Goal: Task Accomplishment & Management: Manage account settings

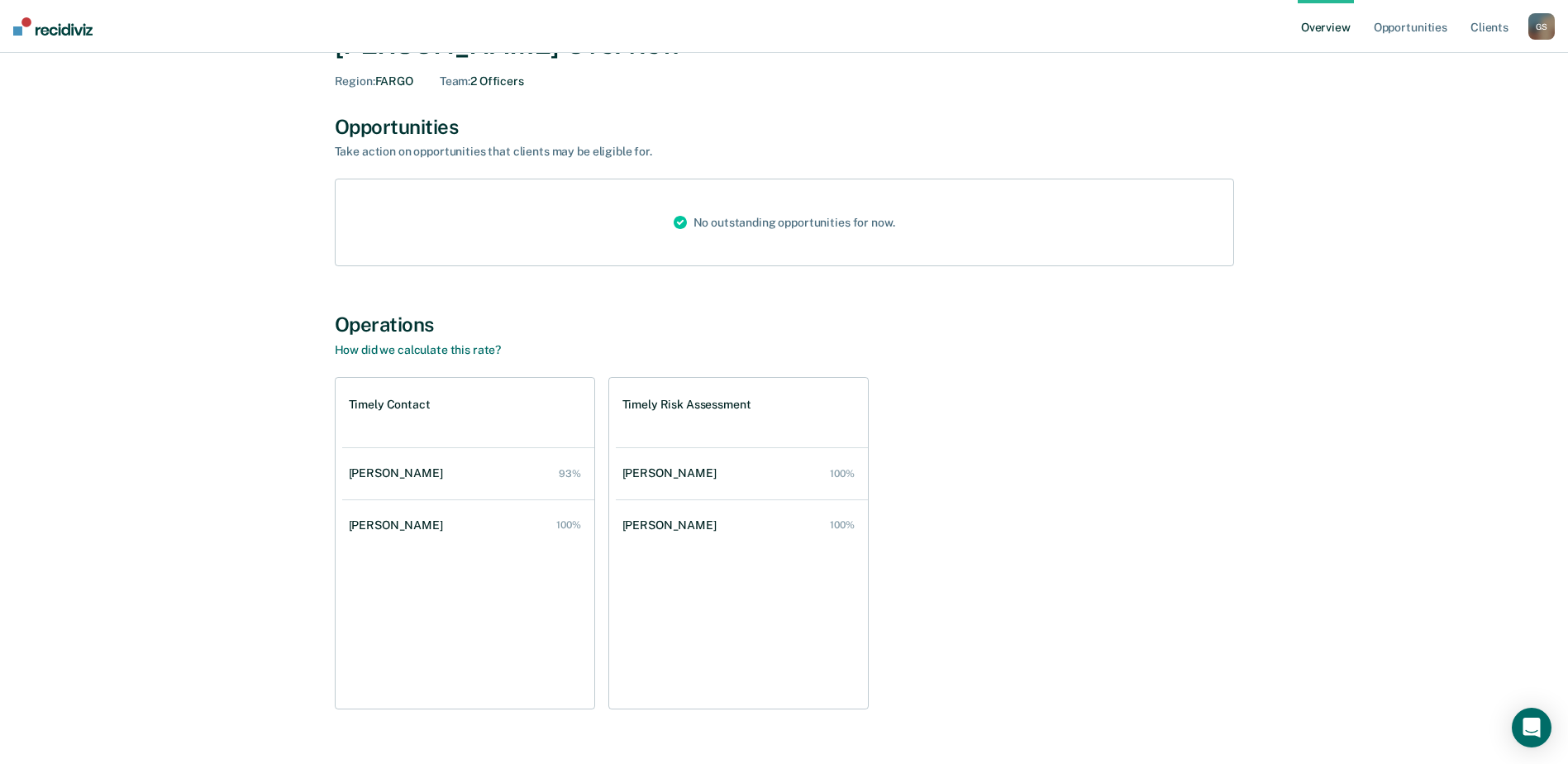
scroll to position [83, 0]
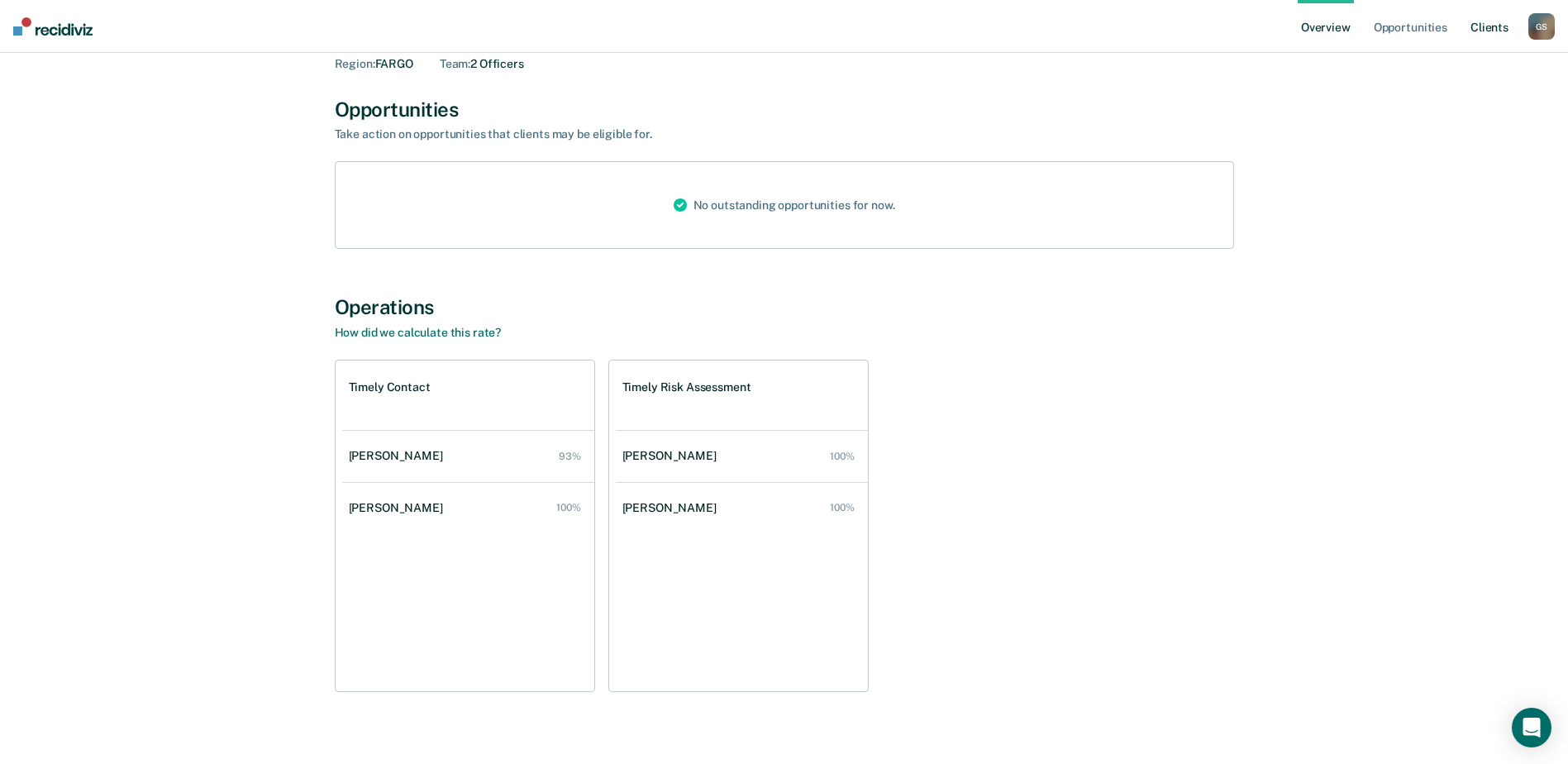
click at [1497, 30] on link "Client s" at bounding box center [1489, 27] width 45 height 53
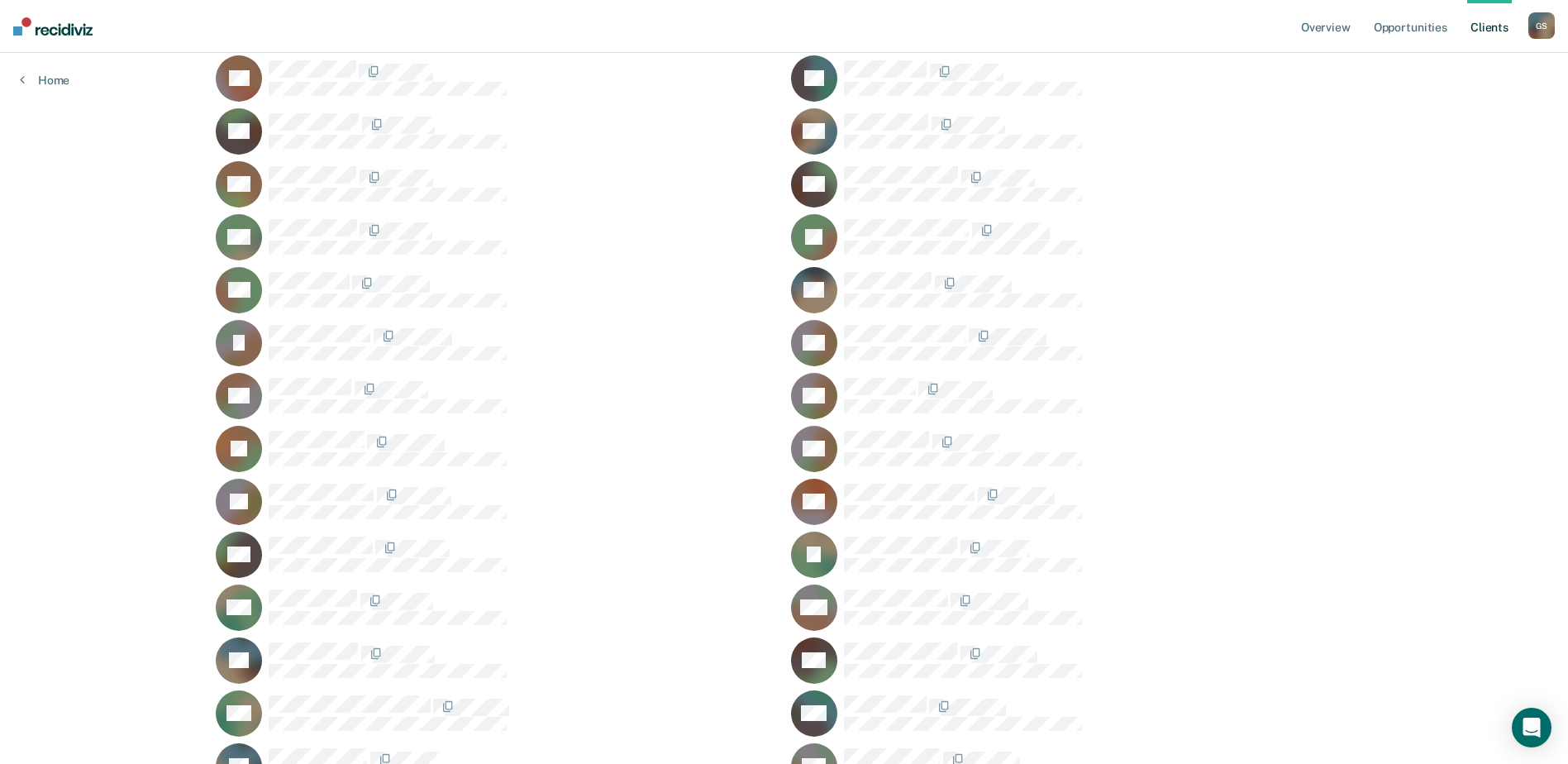
scroll to position [522, 0]
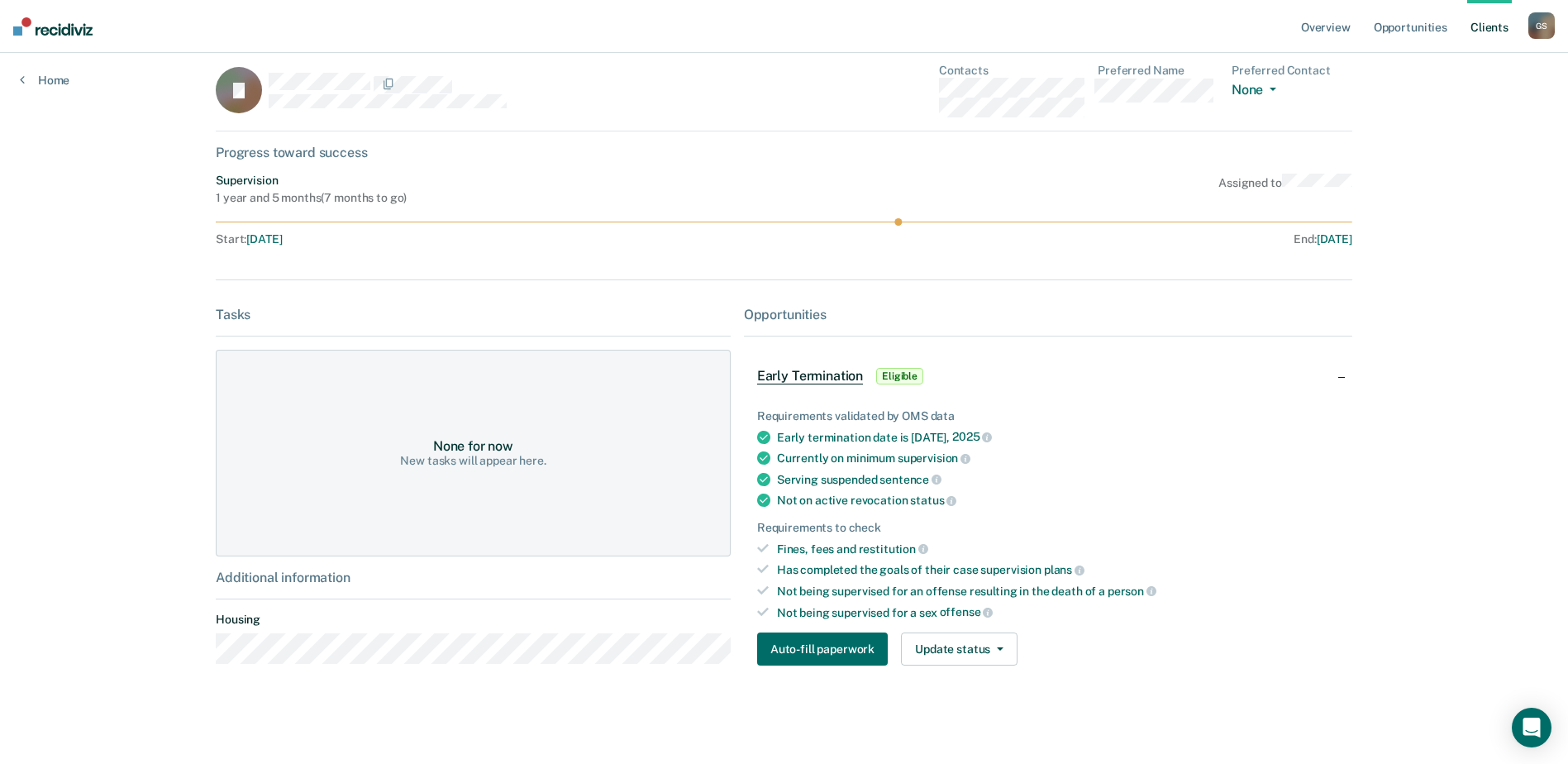
scroll to position [17, 0]
click at [982, 650] on button "Update status" at bounding box center [959, 648] width 116 height 33
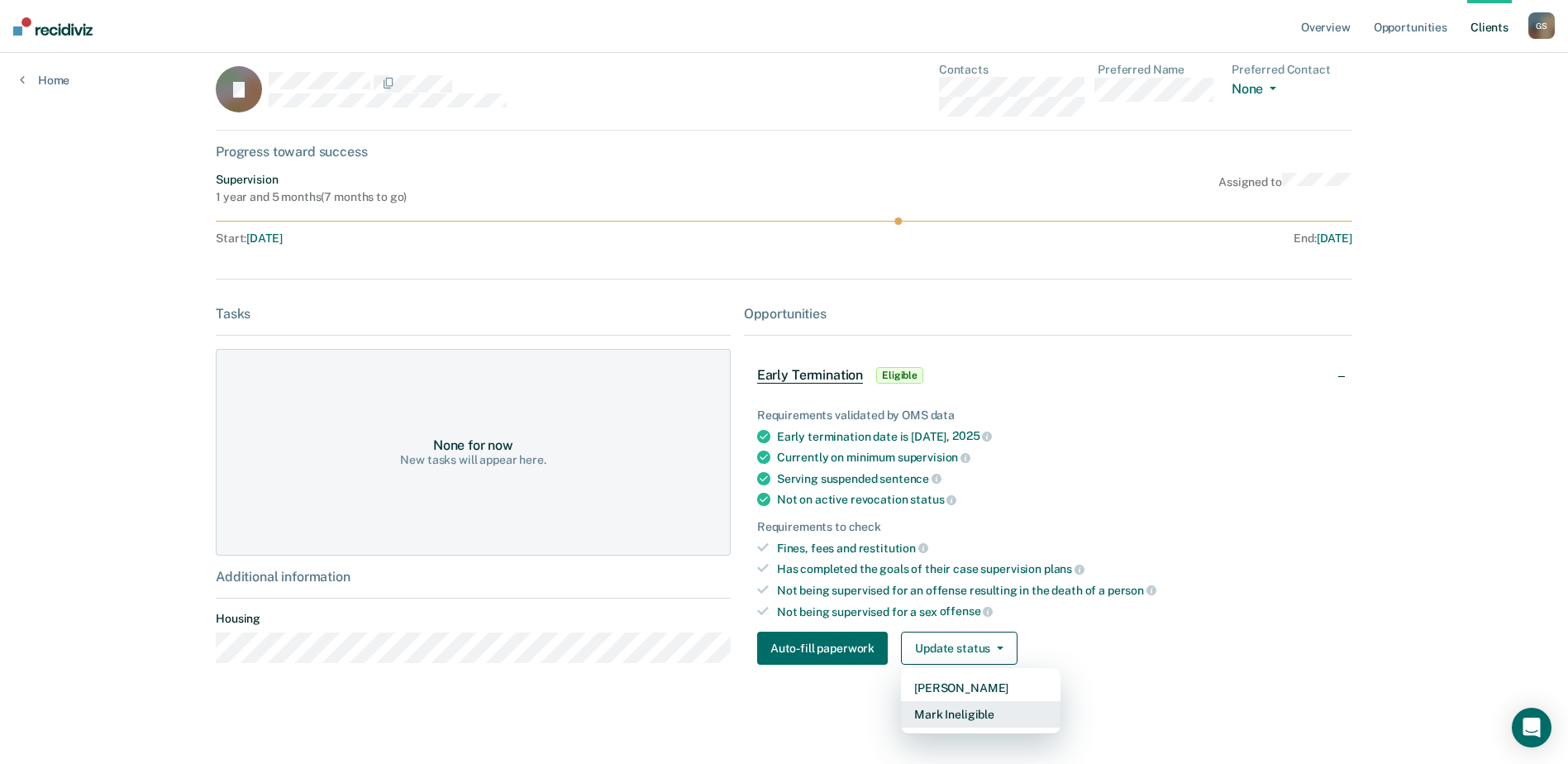
click at [968, 714] on button "Mark Ineligible" at bounding box center [981, 714] width 160 height 27
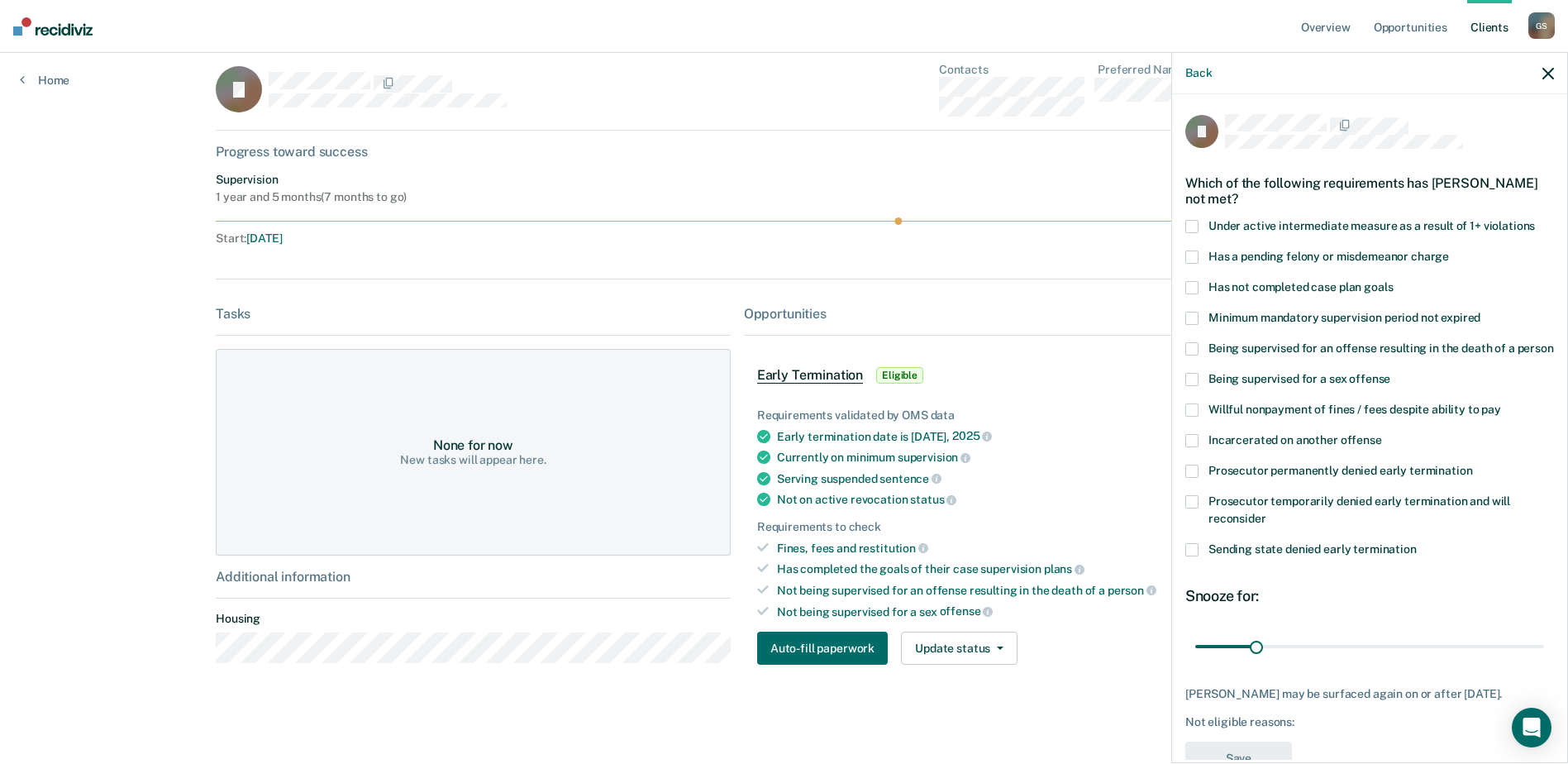
click at [1189, 386] on span at bounding box center [1192, 380] width 13 height 13
click at [1390, 373] on input "Being supervised for a sex offense" at bounding box center [1390, 373] width 0 height 0
click at [1189, 478] on span at bounding box center [1192, 471] width 13 height 13
click at [1472, 465] on input "Prosecutor permanently denied early termination" at bounding box center [1472, 465] width 0 height 0
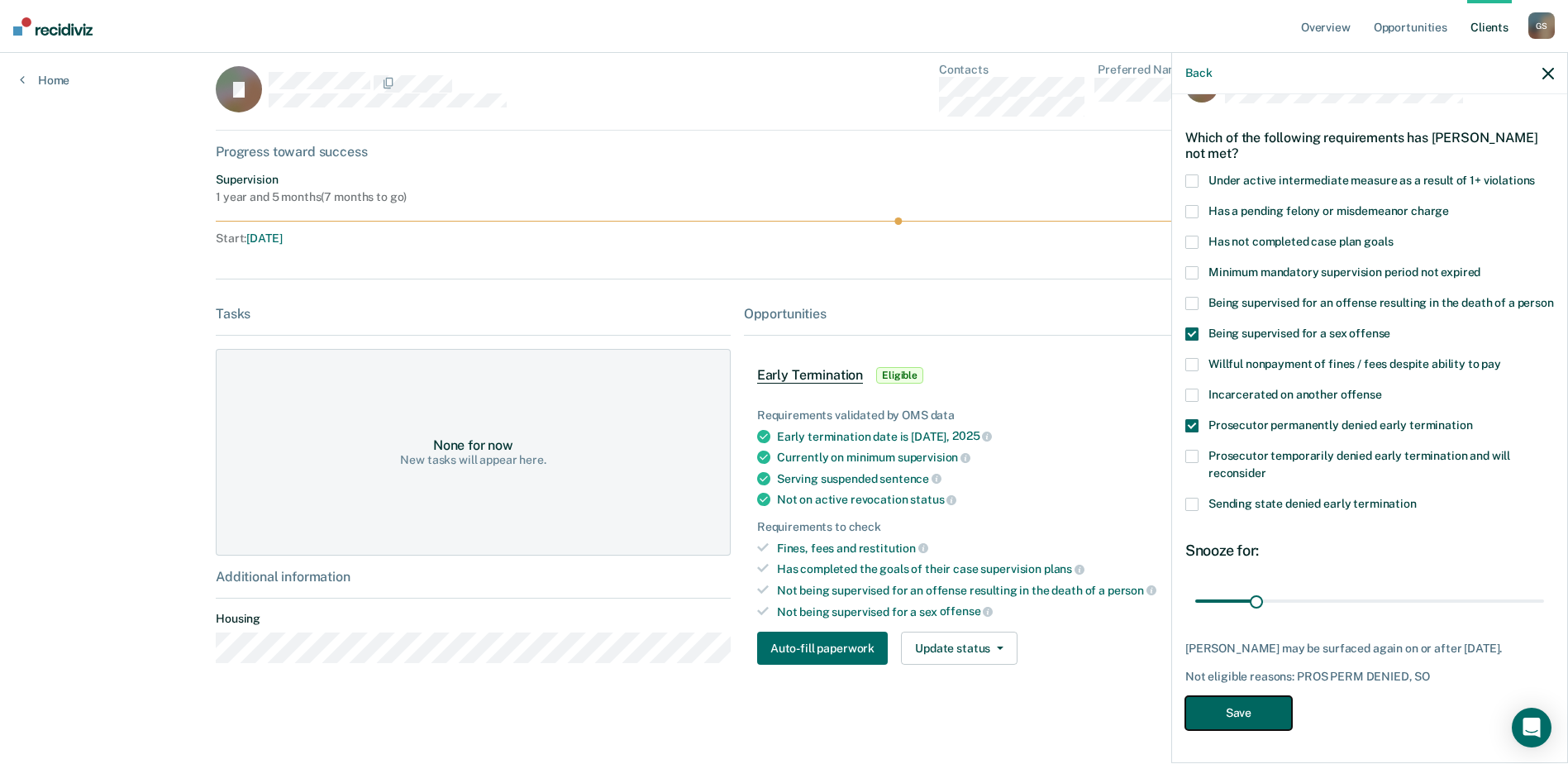
click at [1259, 713] on button "Save" at bounding box center [1239, 713] width 106 height 34
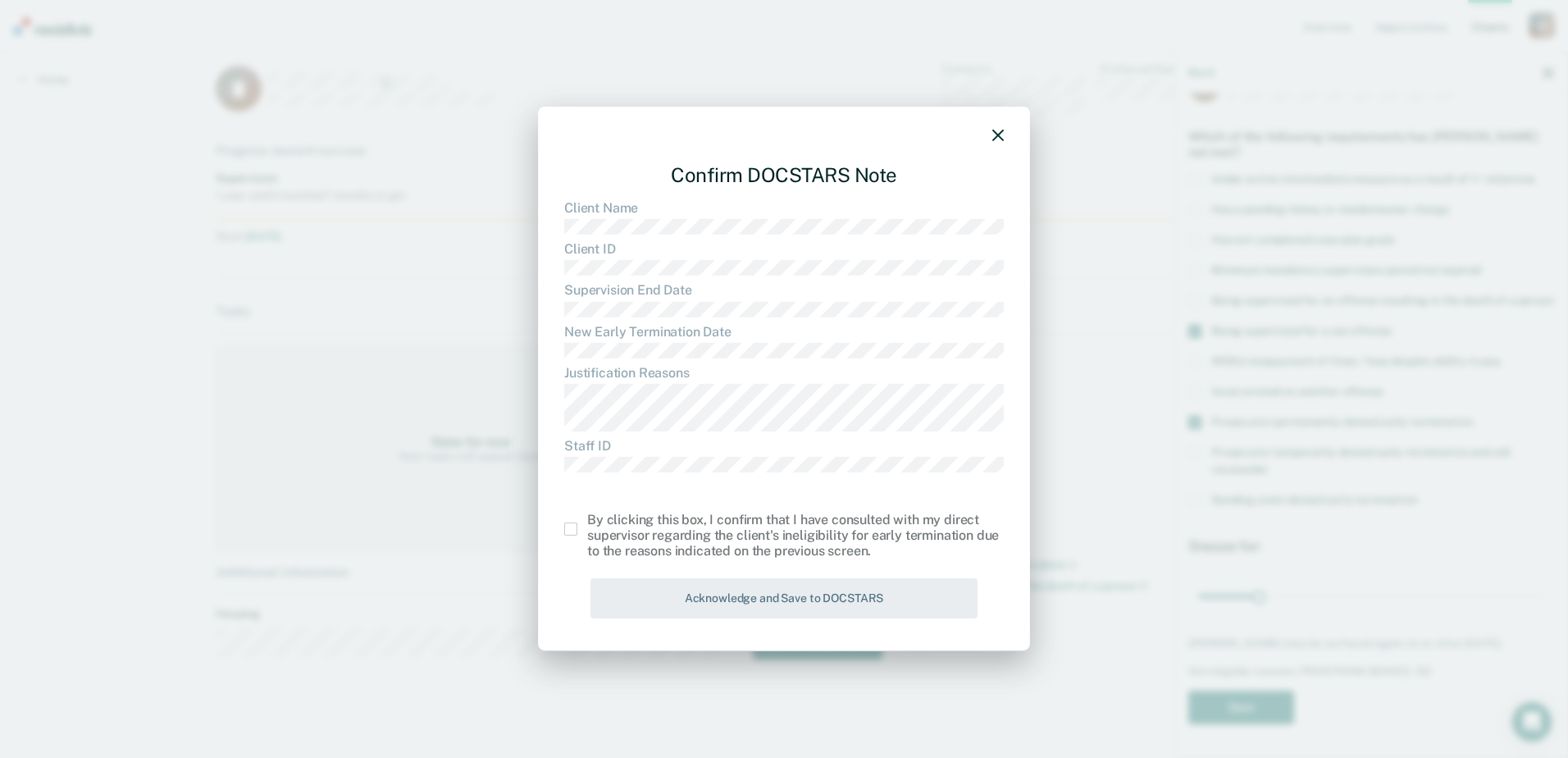
click at [565, 524] on span at bounding box center [570, 529] width 13 height 13
click at [587, 522] on input "checkbox" at bounding box center [587, 522] width 0 height 0
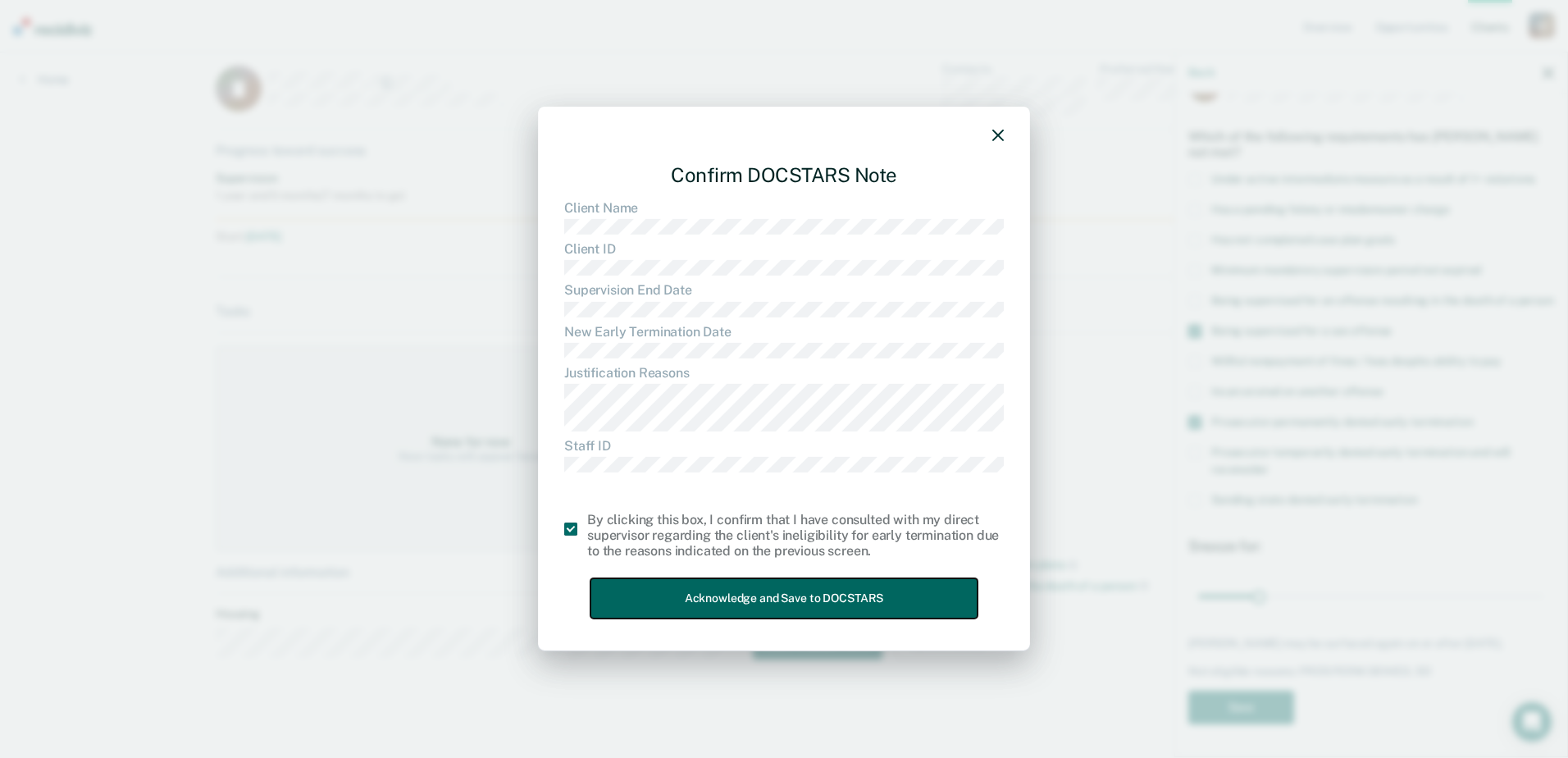
click at [731, 597] on button "Acknowledge and Save to DOCSTARS" at bounding box center [783, 599] width 387 height 40
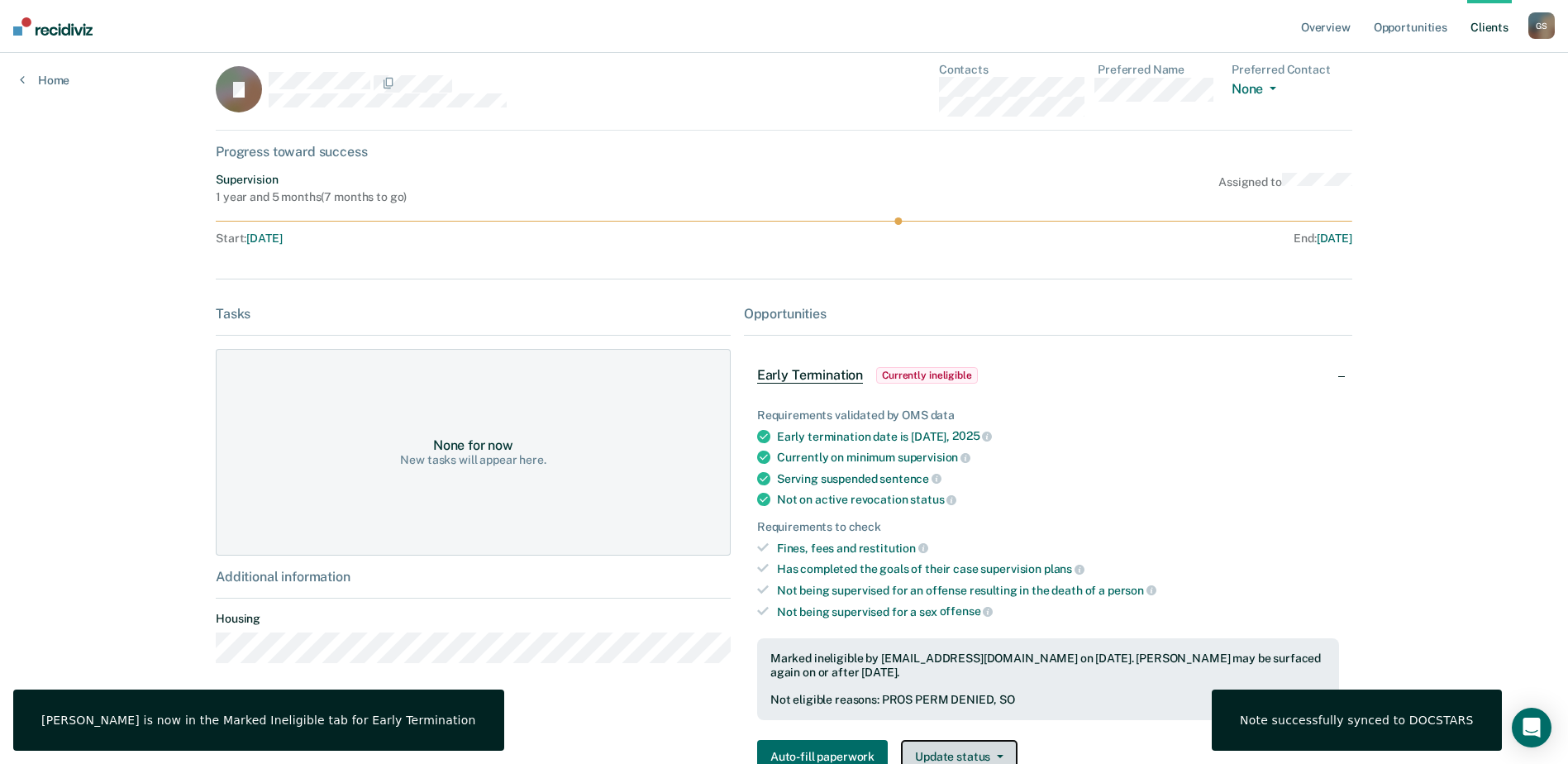
scroll to position [26, 0]
